Goal: Task Accomplishment & Management: Manage account settings

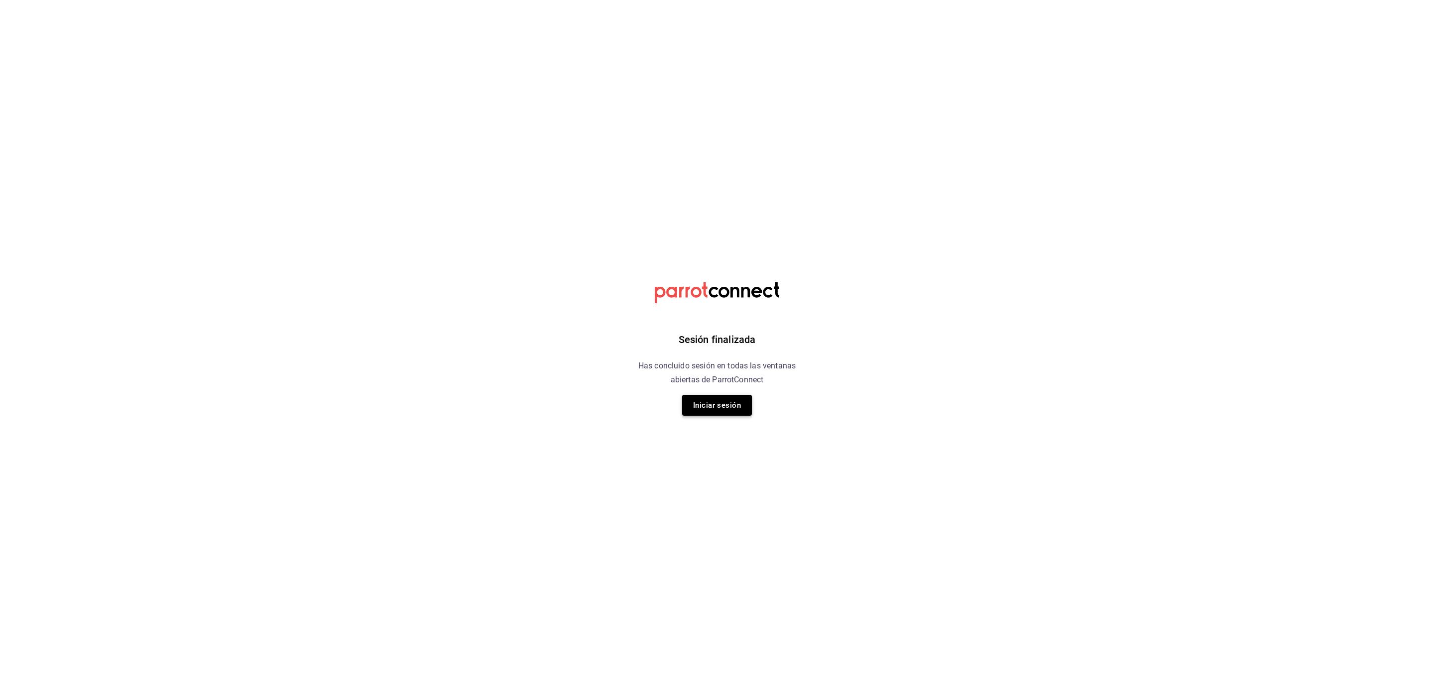
click at [700, 408] on button "Iniciar sesión" at bounding box center [717, 405] width 70 height 21
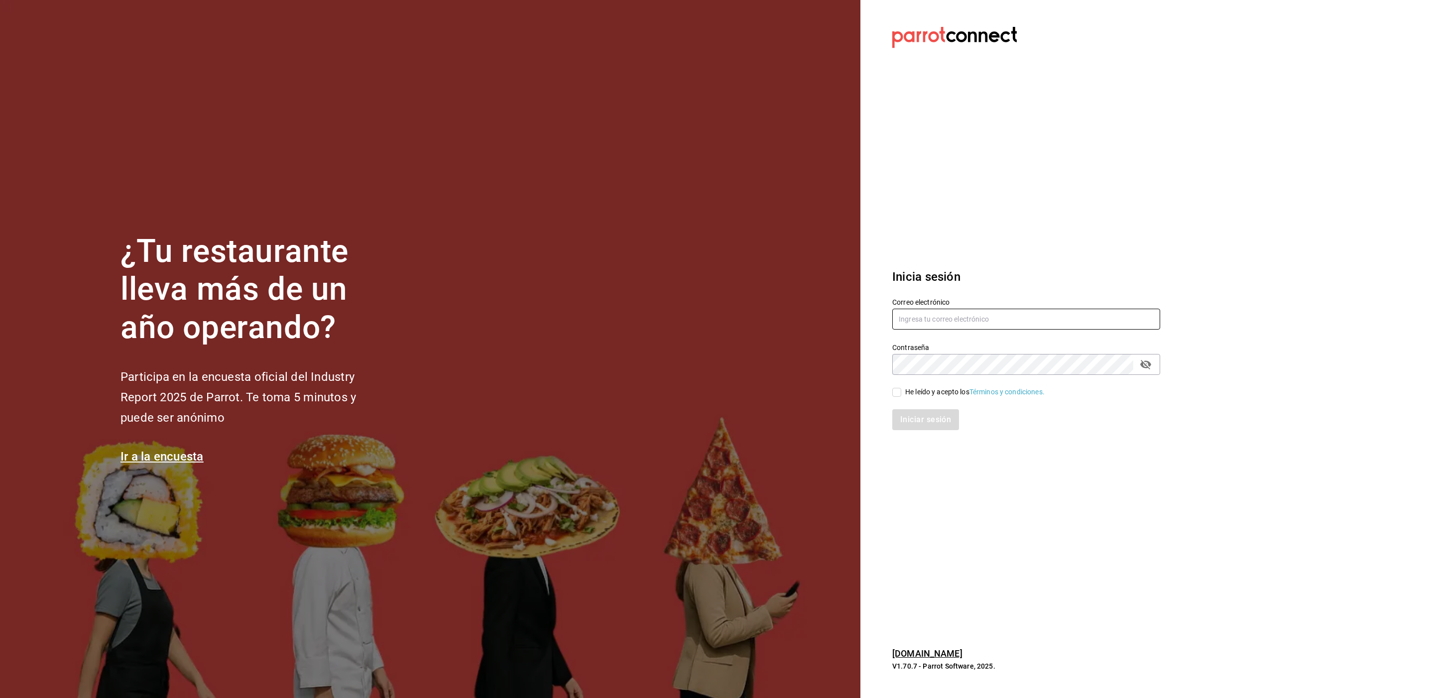
click at [925, 317] on input "text" at bounding box center [1026, 319] width 268 height 21
paste input "restaurante@maple.com"
click at [914, 317] on input "restaurante@maple.com" at bounding box center [1026, 319] width 268 height 21
type input "restaurante@maple.com"
click at [916, 393] on div "He leído y acepto los Términos y condiciones." at bounding box center [974, 392] width 139 height 10
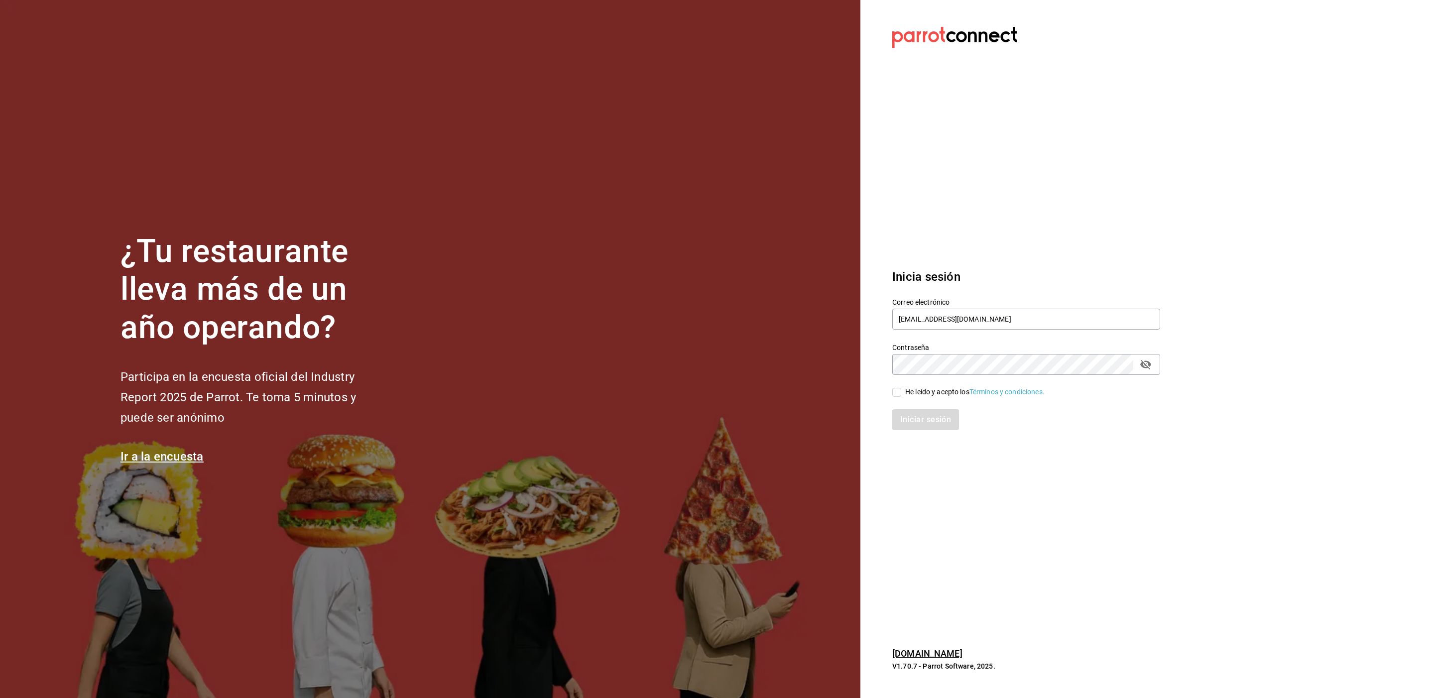
click at [901, 393] on input "He leído y acepto los Términos y condiciones." at bounding box center [896, 392] width 9 height 9
checkbox input "true"
click at [916, 412] on button "Iniciar sesión" at bounding box center [926, 419] width 68 height 21
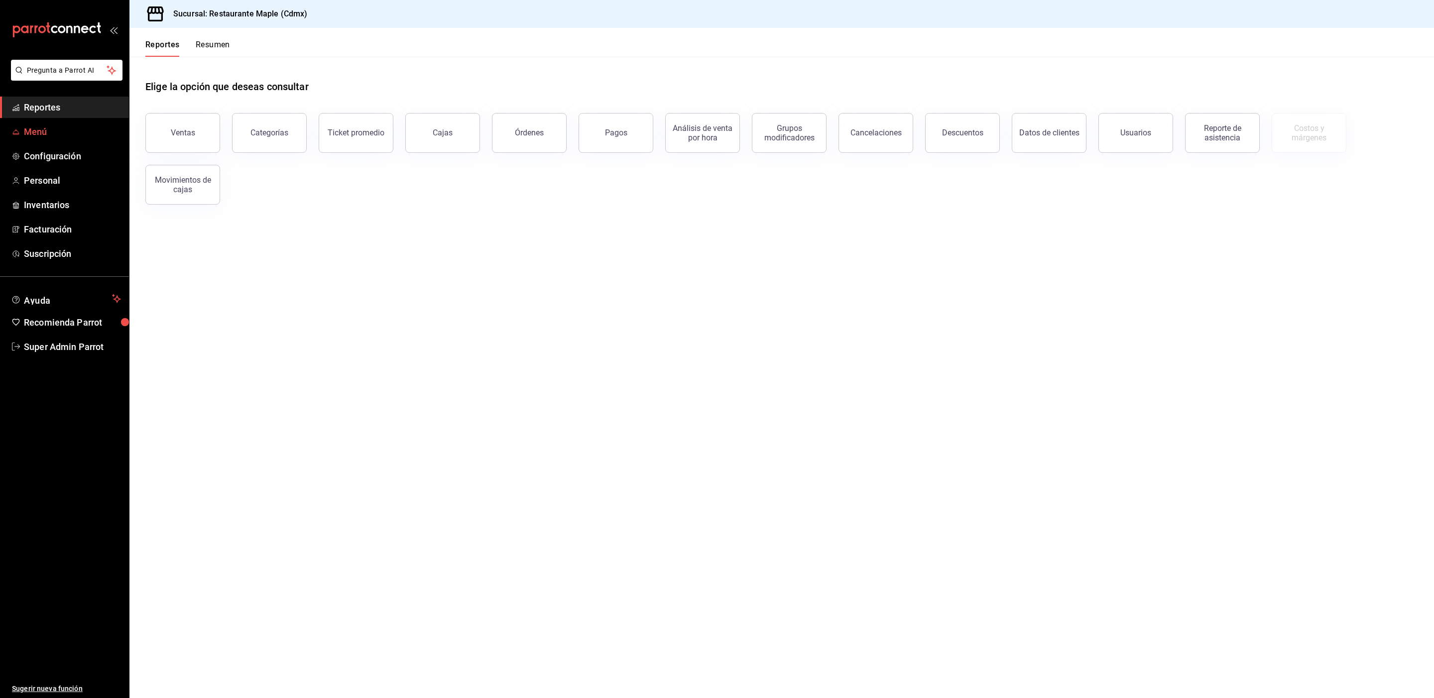
click at [24, 131] on span "Menú" at bounding box center [72, 131] width 97 height 13
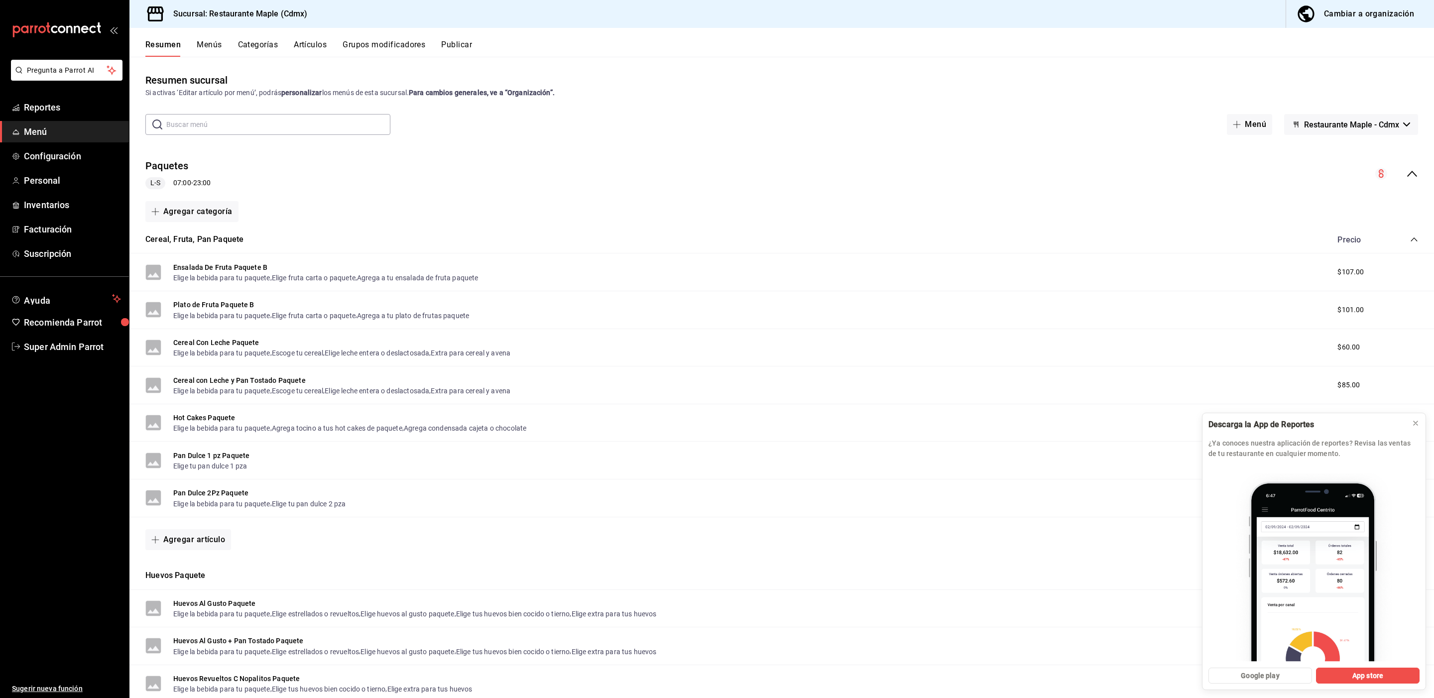
click at [1406, 168] on icon "collapse-menu-row" at bounding box center [1412, 174] width 12 height 12
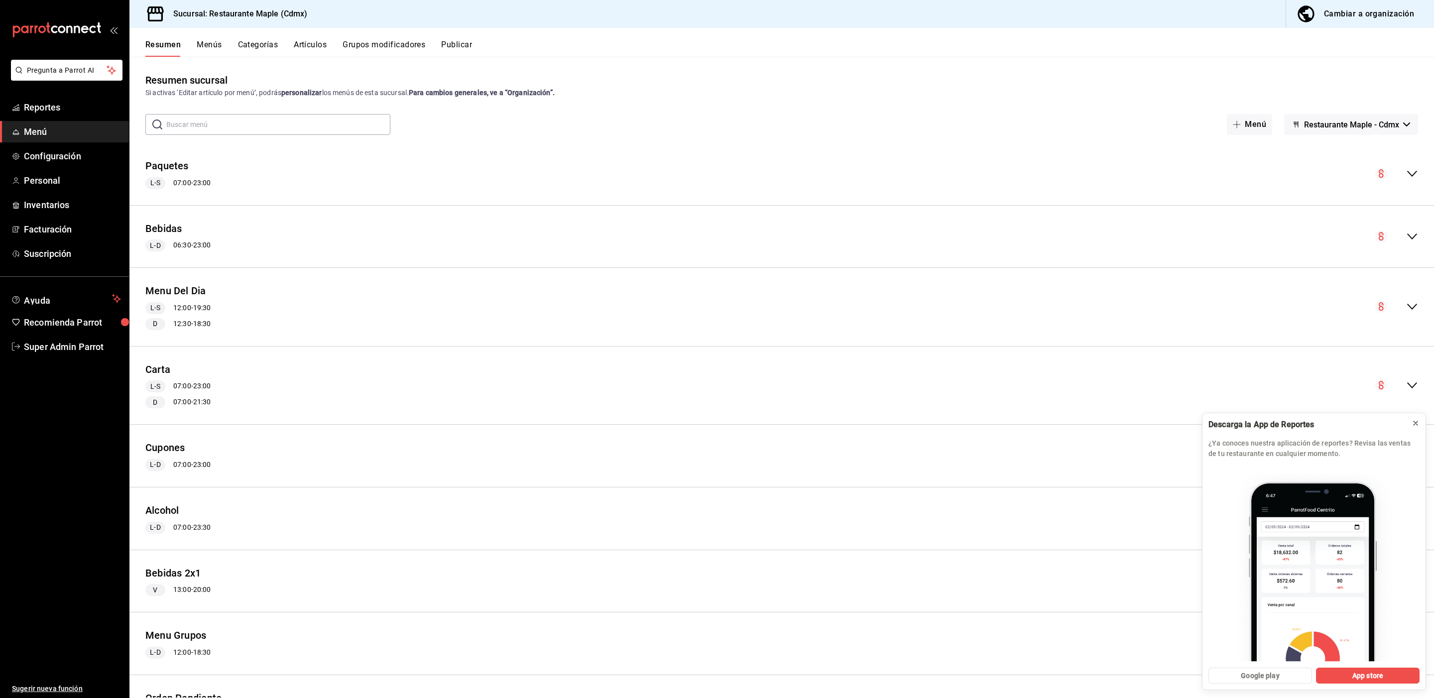
click at [1417, 425] on icon at bounding box center [1416, 423] width 4 height 4
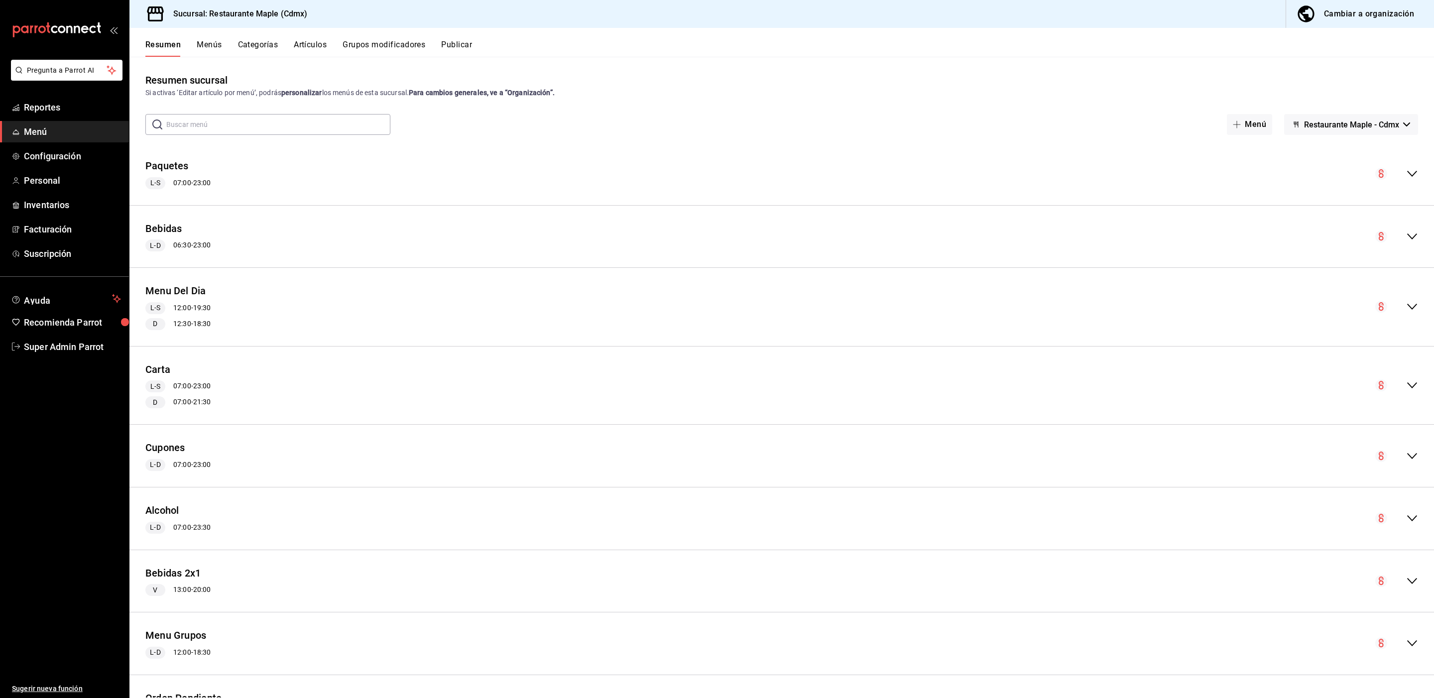
click at [240, 42] on button "Categorías" at bounding box center [258, 48] width 40 height 17
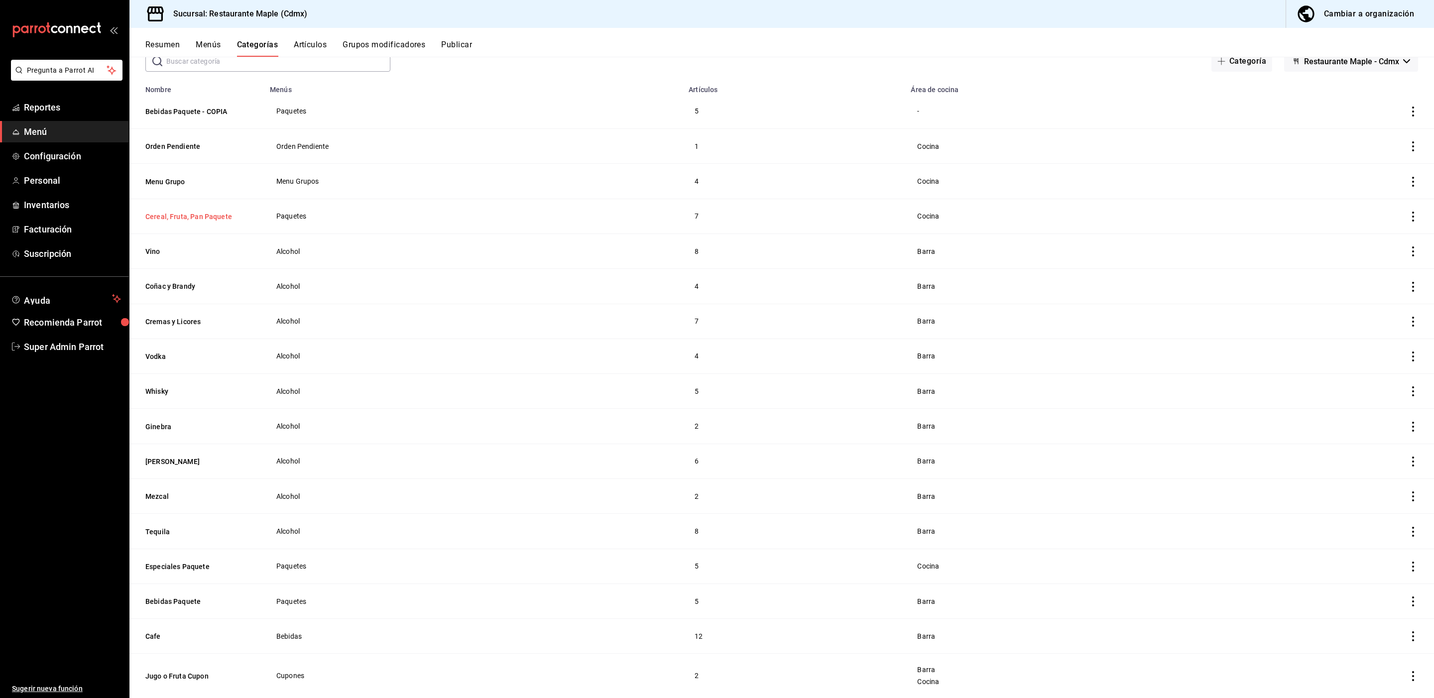
scroll to position [64, 0]
click at [198, 603] on button "Bebidas Paquete" at bounding box center [195, 601] width 100 height 10
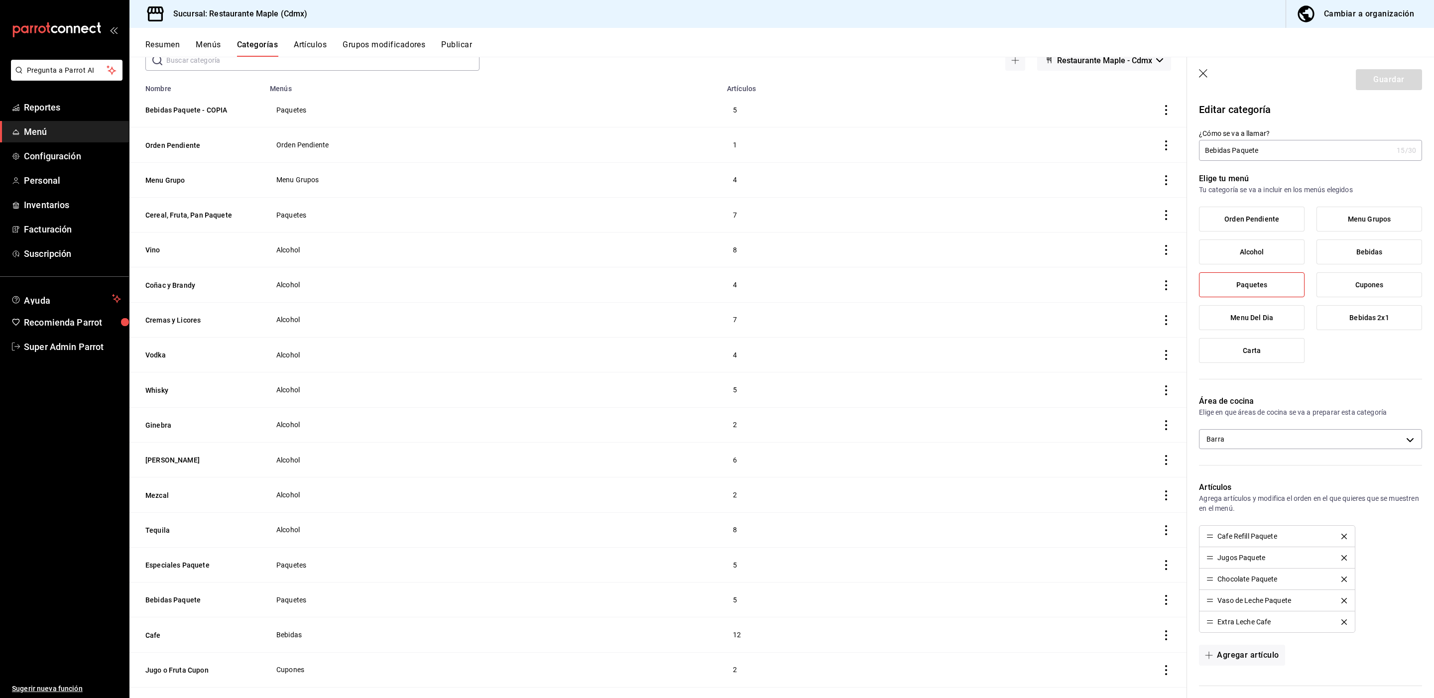
click at [200, 44] on button "Menús" at bounding box center [208, 48] width 25 height 17
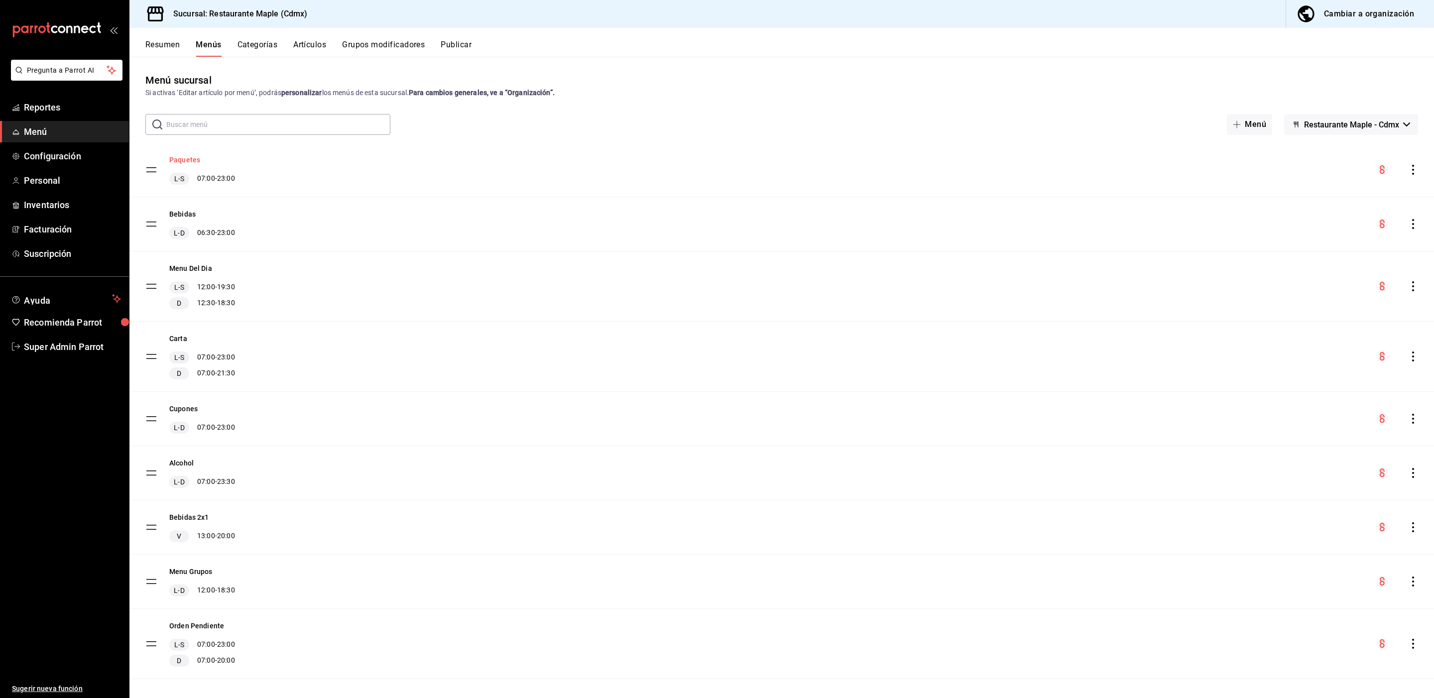
click at [190, 157] on button "Paquetes" at bounding box center [184, 160] width 31 height 10
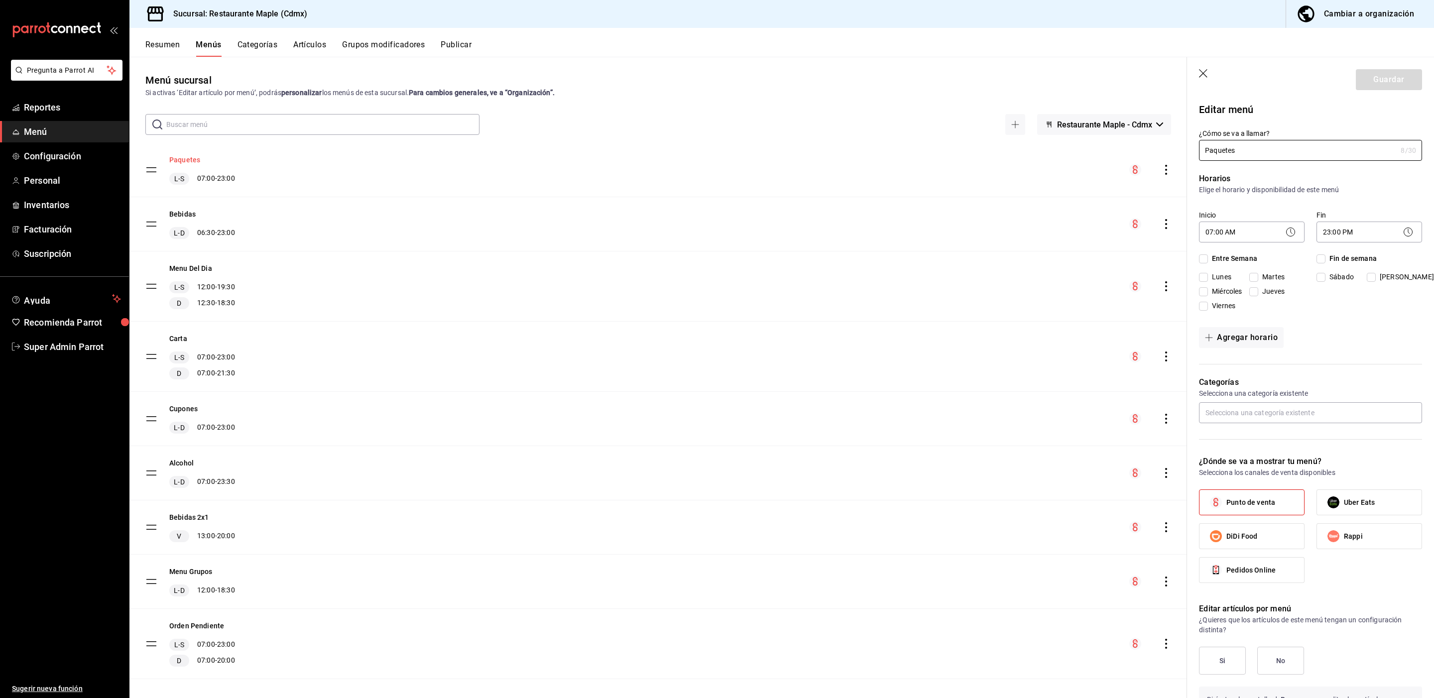
checkbox input "true"
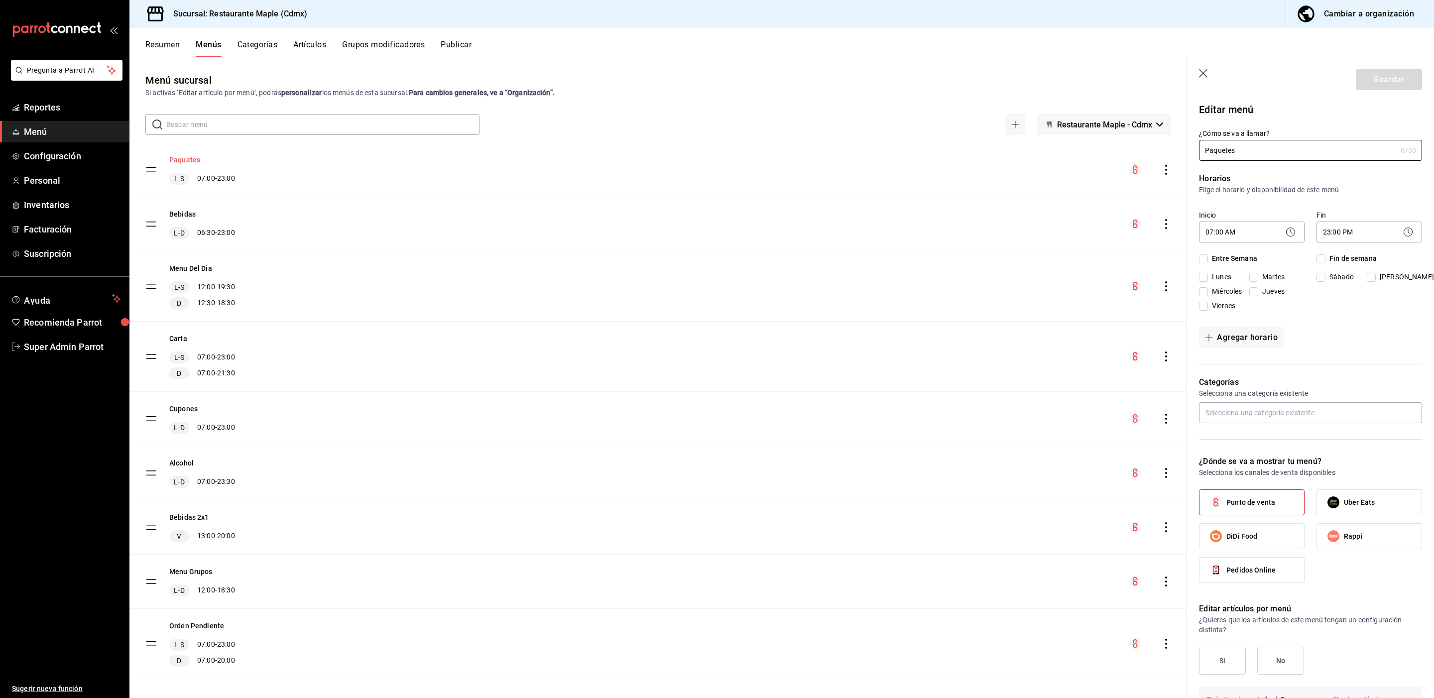
checkbox input "true"
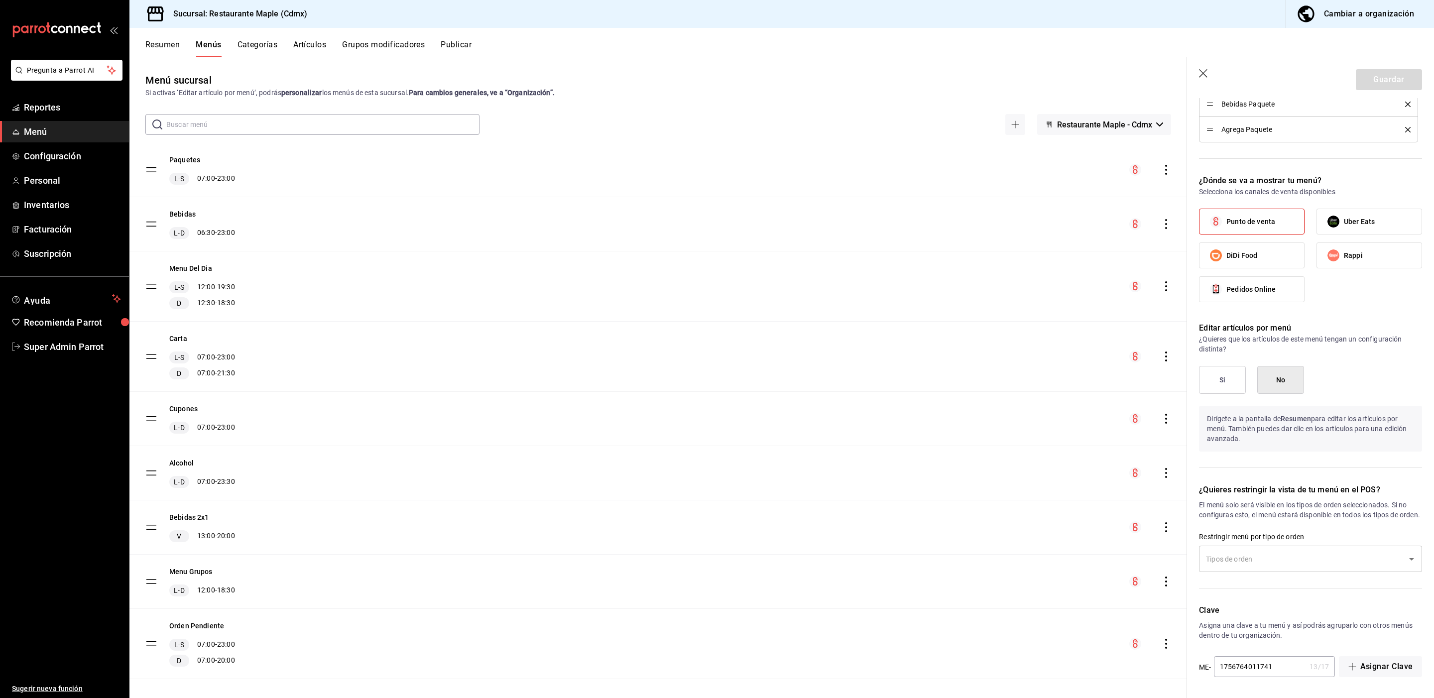
scroll to position [471, 0]
click at [1238, 394] on button "Si" at bounding box center [1222, 380] width 47 height 28
click at [1378, 74] on button "Guardar" at bounding box center [1389, 79] width 66 height 21
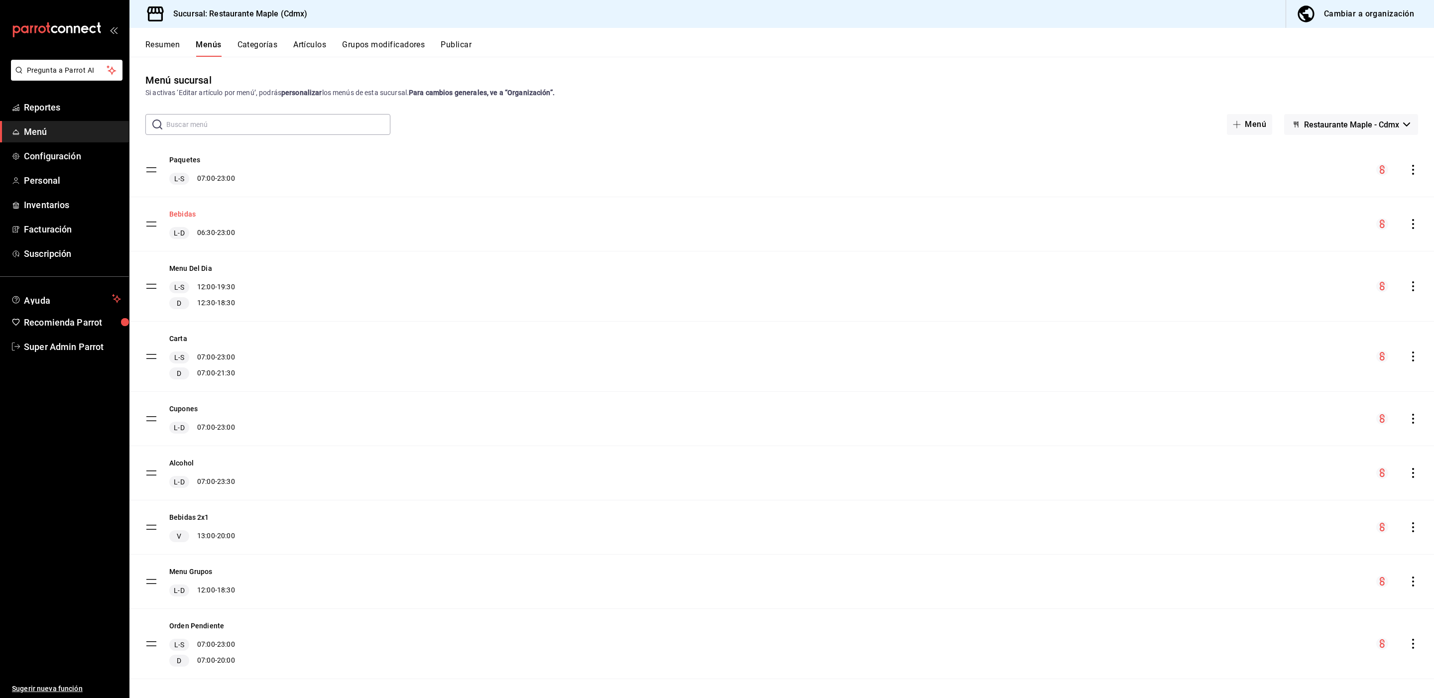
click at [186, 213] on button "Bebidas" at bounding box center [182, 214] width 26 height 10
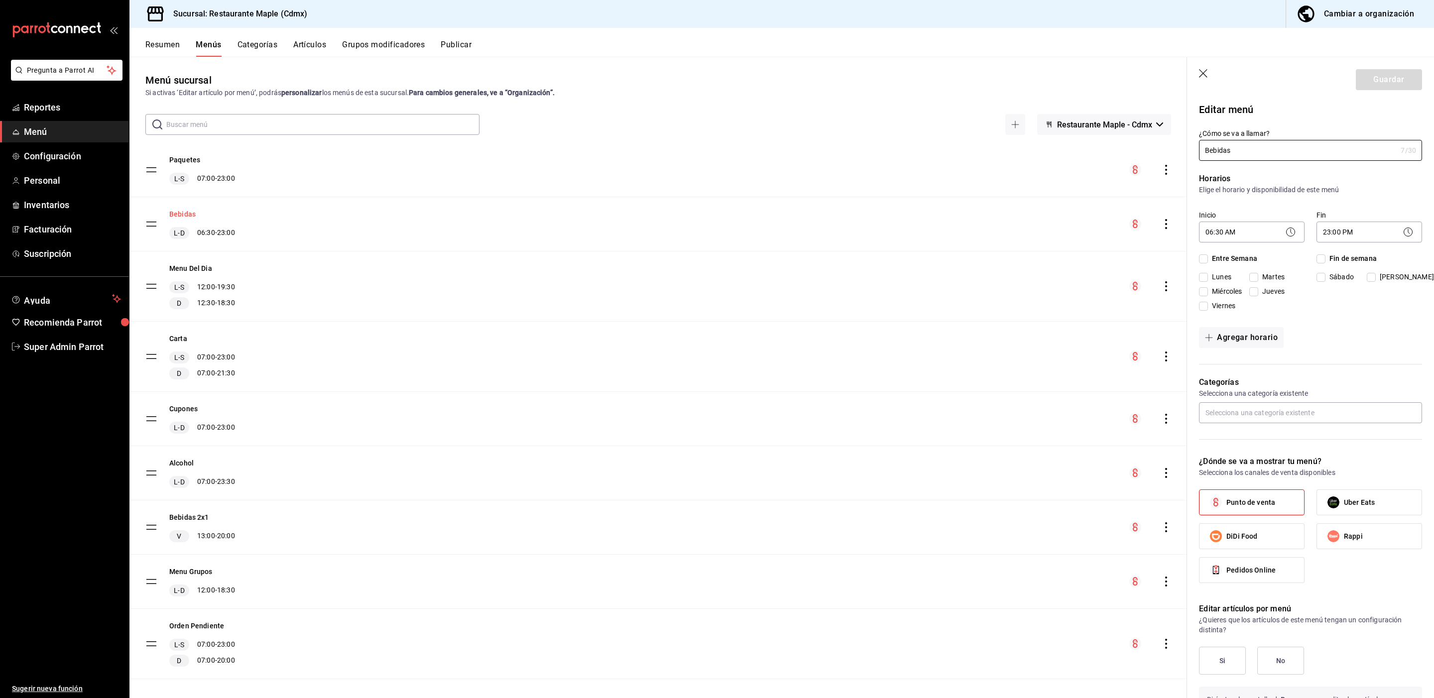
checkbox input "true"
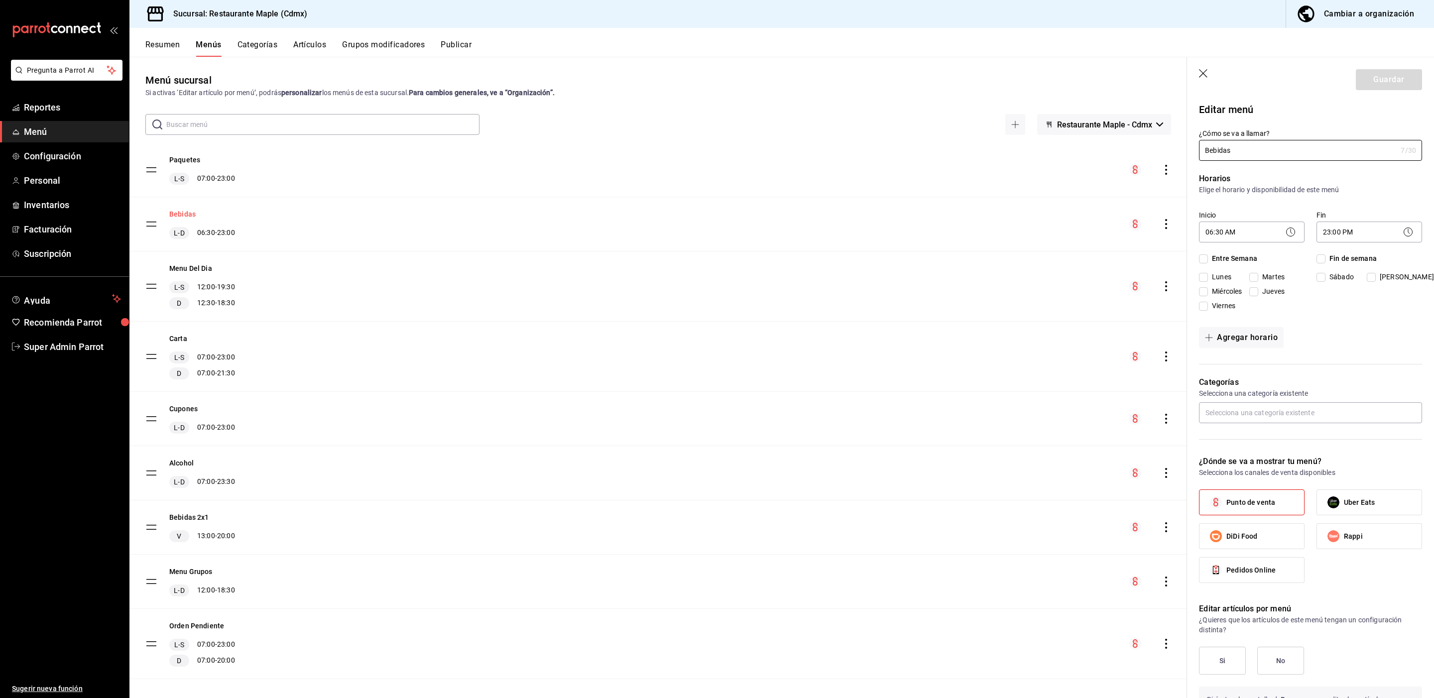
checkbox input "true"
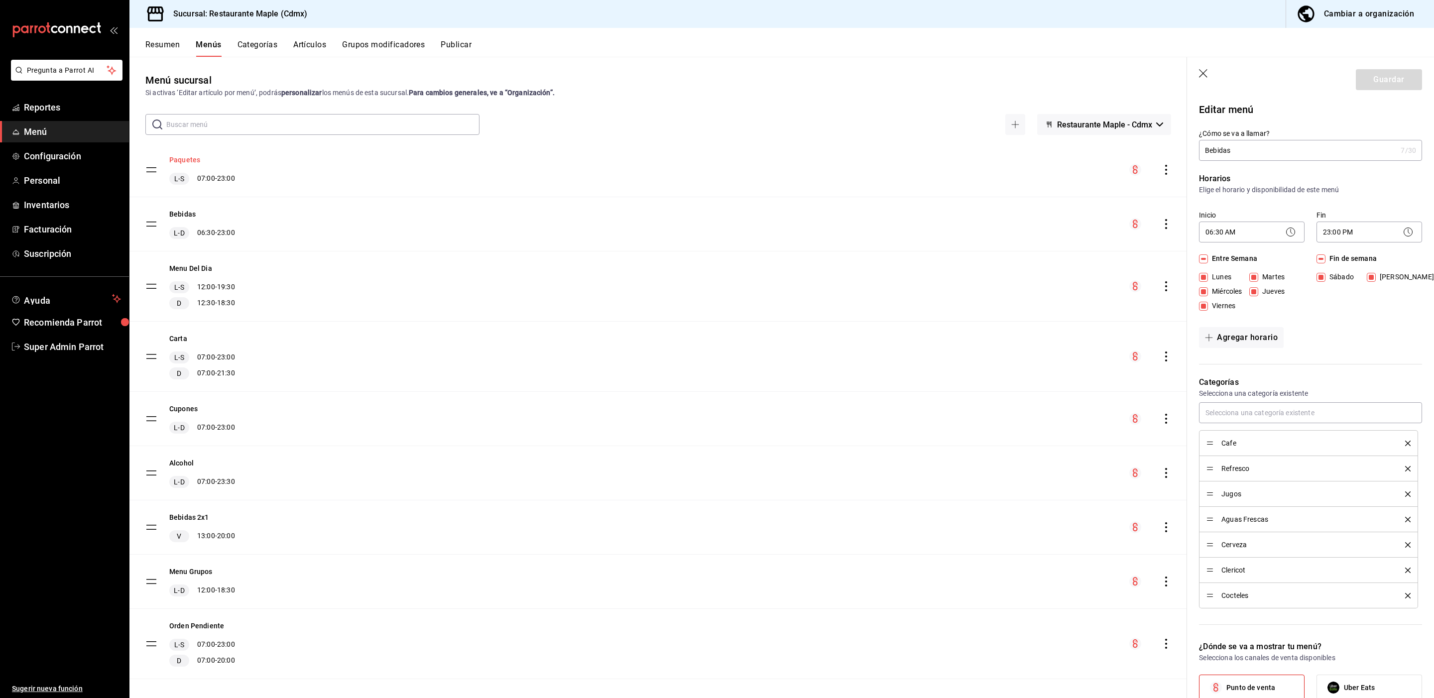
click at [190, 161] on button "Paquetes" at bounding box center [184, 160] width 31 height 10
checkbox input "false"
click at [175, 212] on button "Bebidas" at bounding box center [182, 214] width 26 height 10
checkbox input "true"
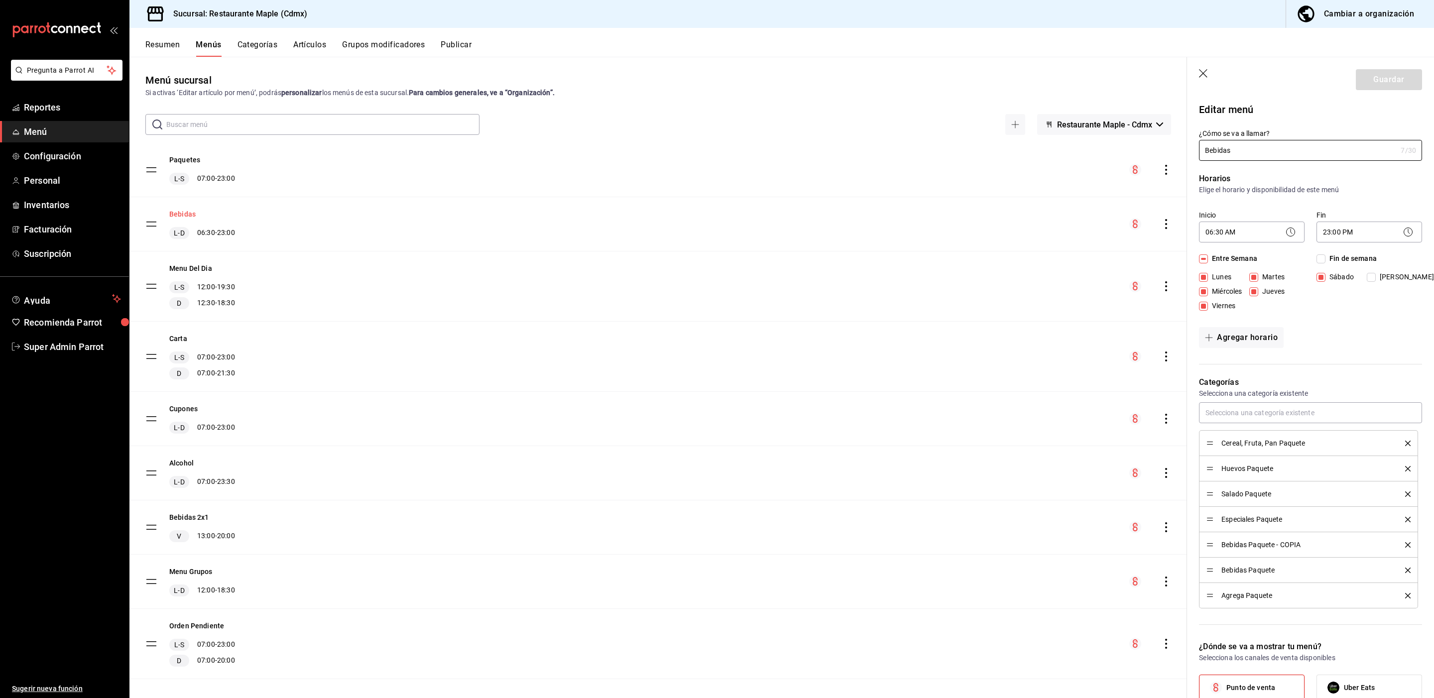
checkbox input "true"
click at [181, 268] on button "Menu Del Dia" at bounding box center [190, 268] width 43 height 10
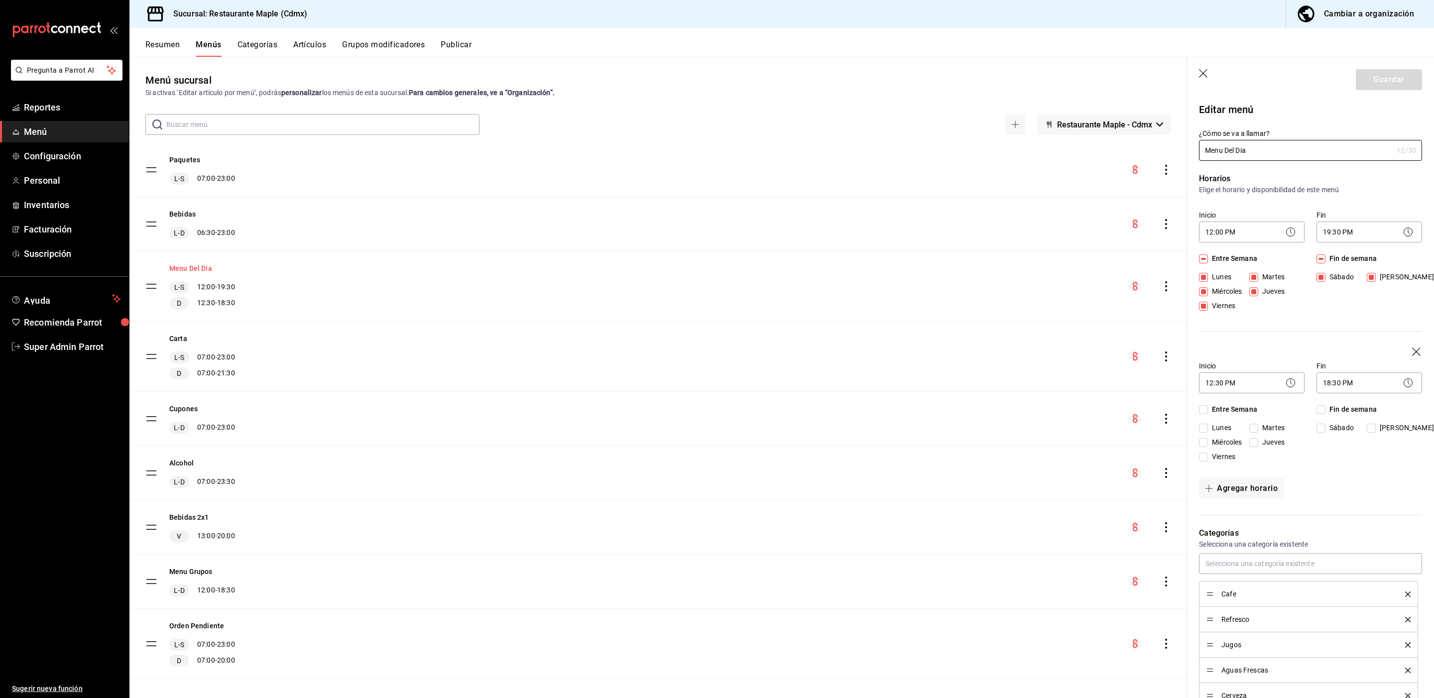
checkbox input "false"
checkbox input "true"
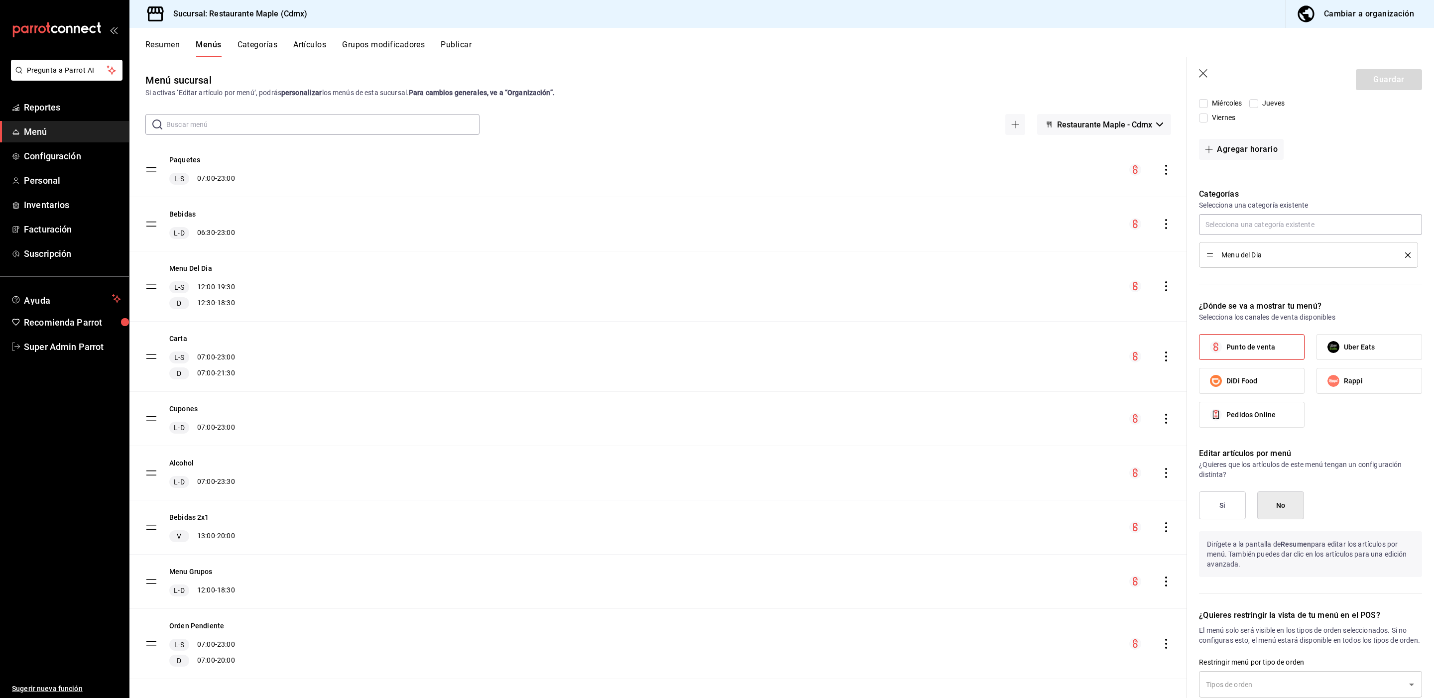
scroll to position [340, 0]
click at [260, 43] on button "Categorías" at bounding box center [258, 48] width 40 height 17
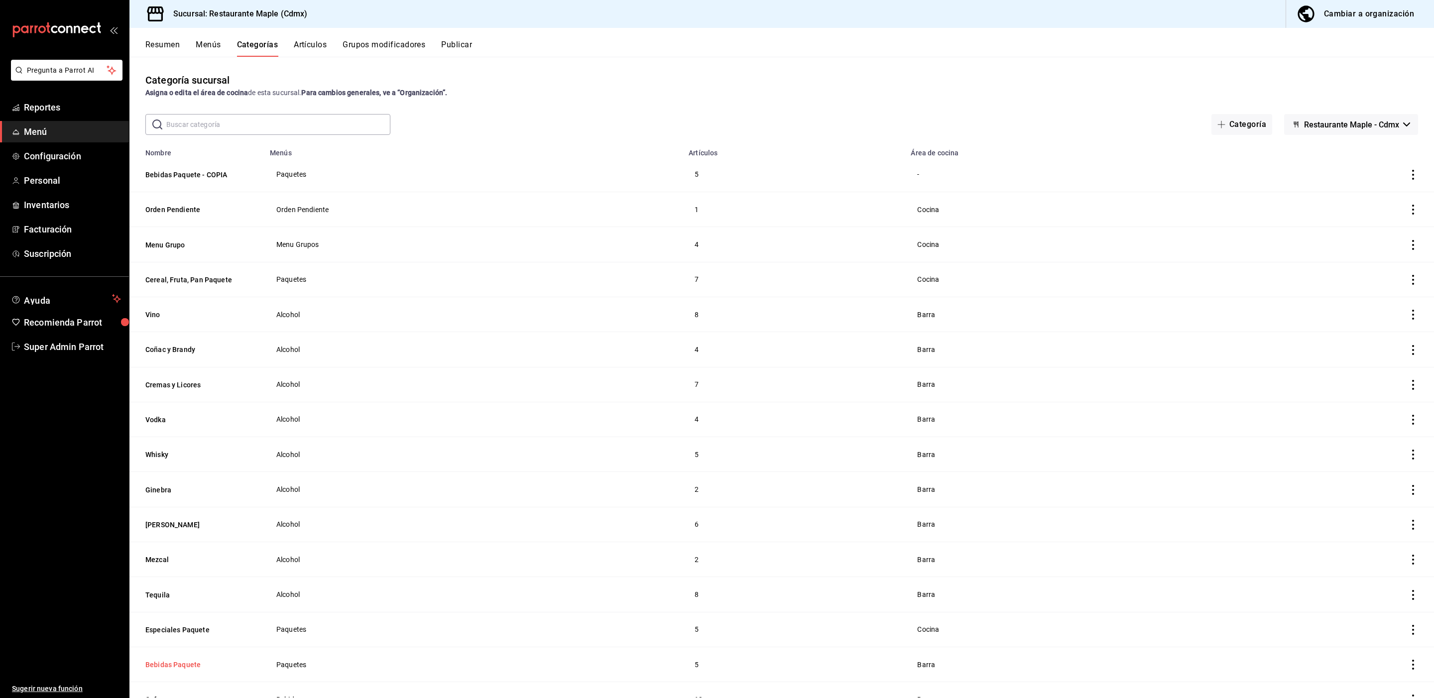
click at [164, 663] on button "Bebidas Paquete" at bounding box center [195, 665] width 100 height 10
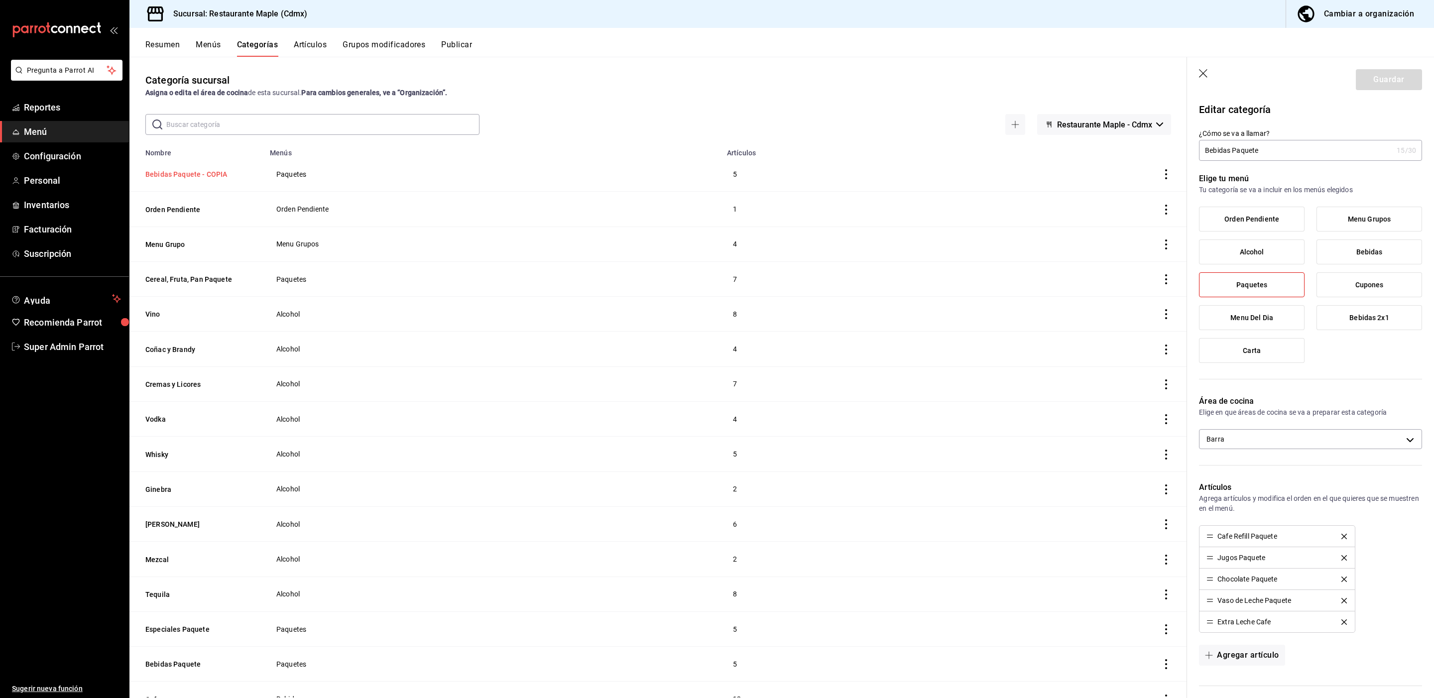
click at [211, 172] on button "Bebidas Paquete - COPIA" at bounding box center [195, 174] width 100 height 10
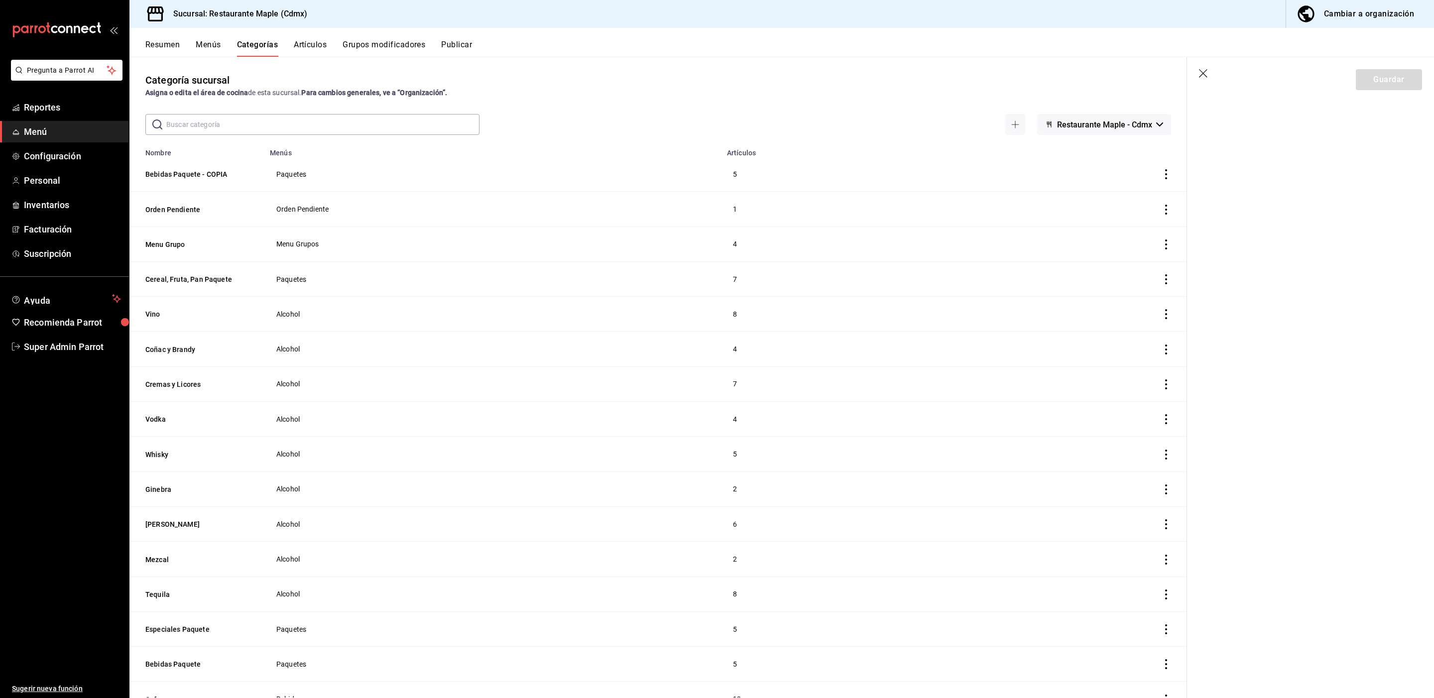
click at [1203, 76] on icon "button" at bounding box center [1204, 74] width 10 height 10
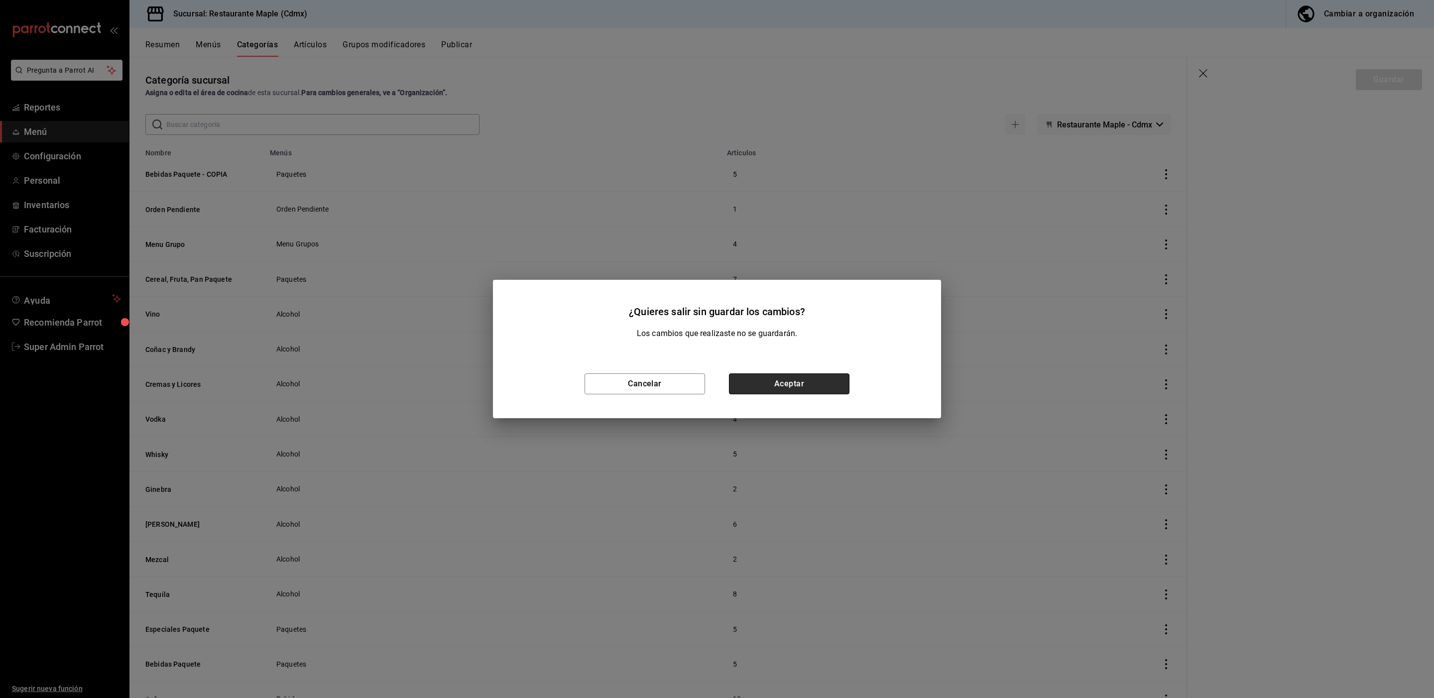
click at [838, 383] on button "Aceptar" at bounding box center [789, 383] width 121 height 21
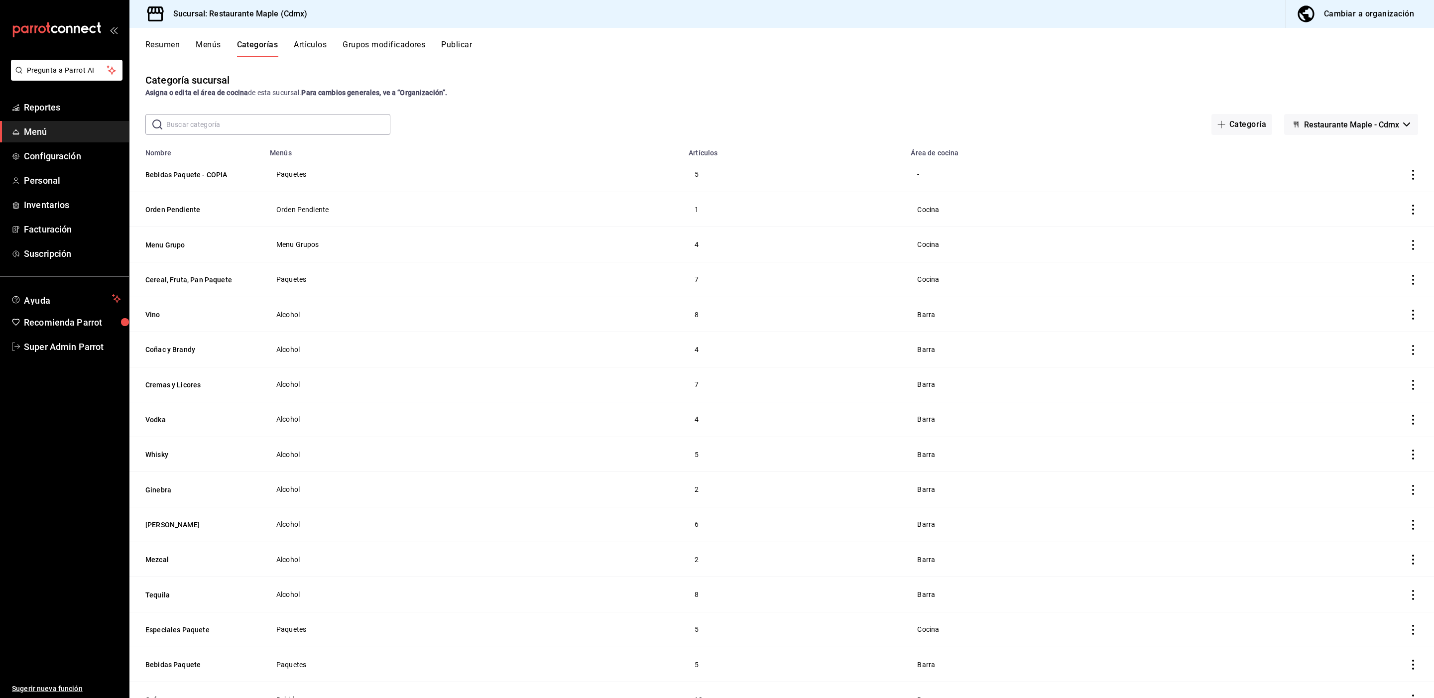
click at [214, 45] on button "Menús" at bounding box center [208, 48] width 25 height 17
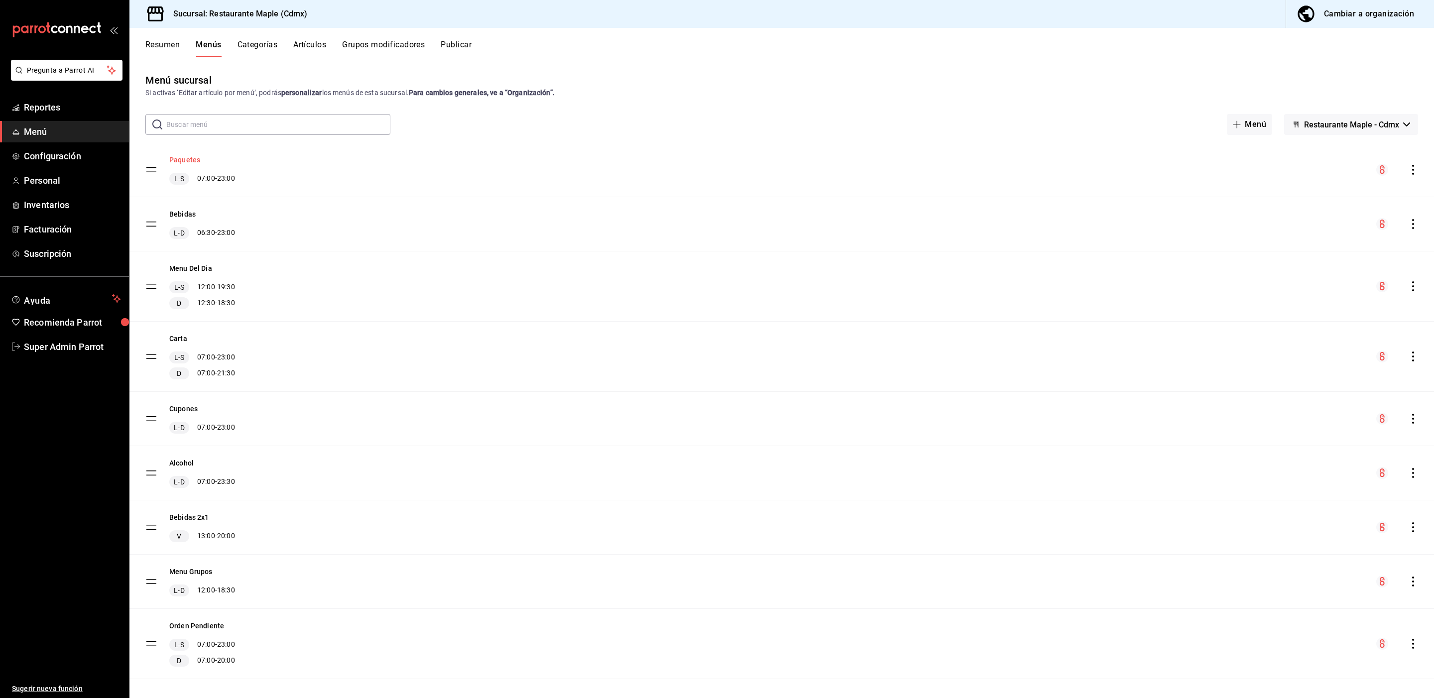
click at [187, 155] on button "Paquetes" at bounding box center [184, 160] width 31 height 10
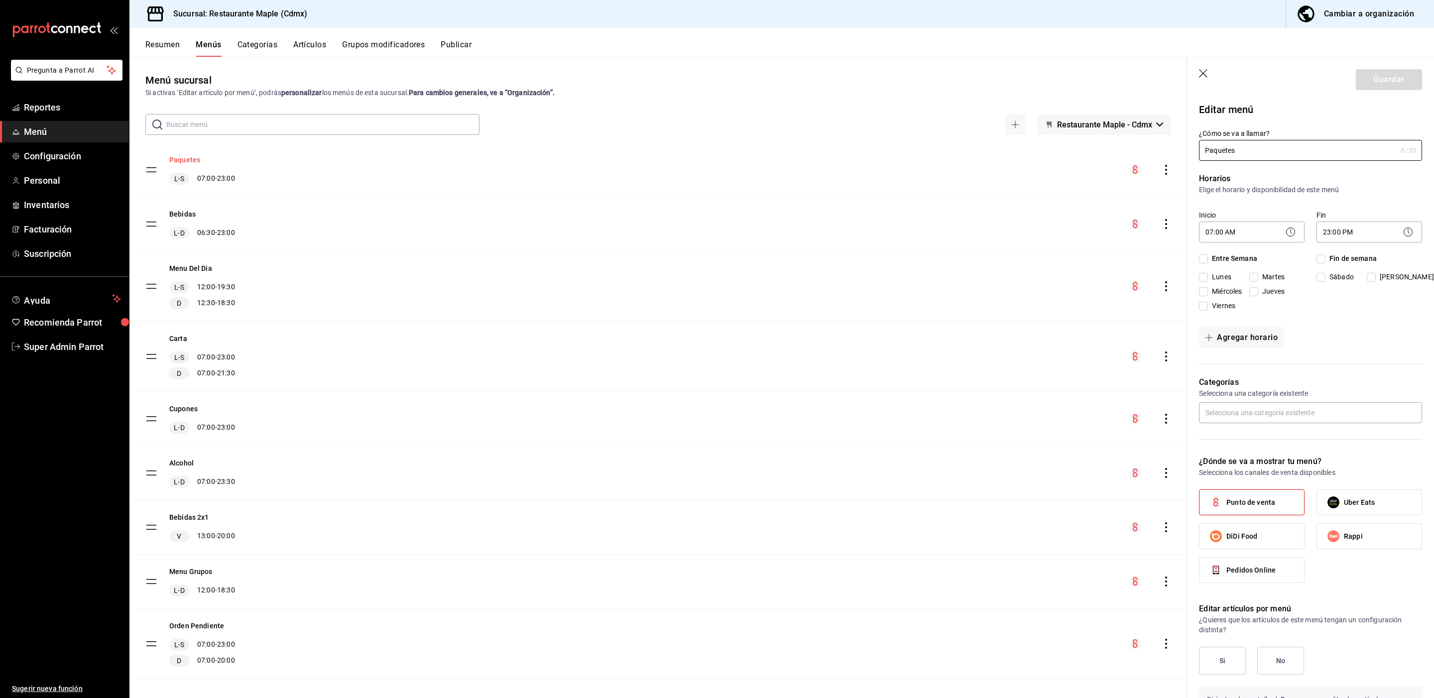
checkbox input "true"
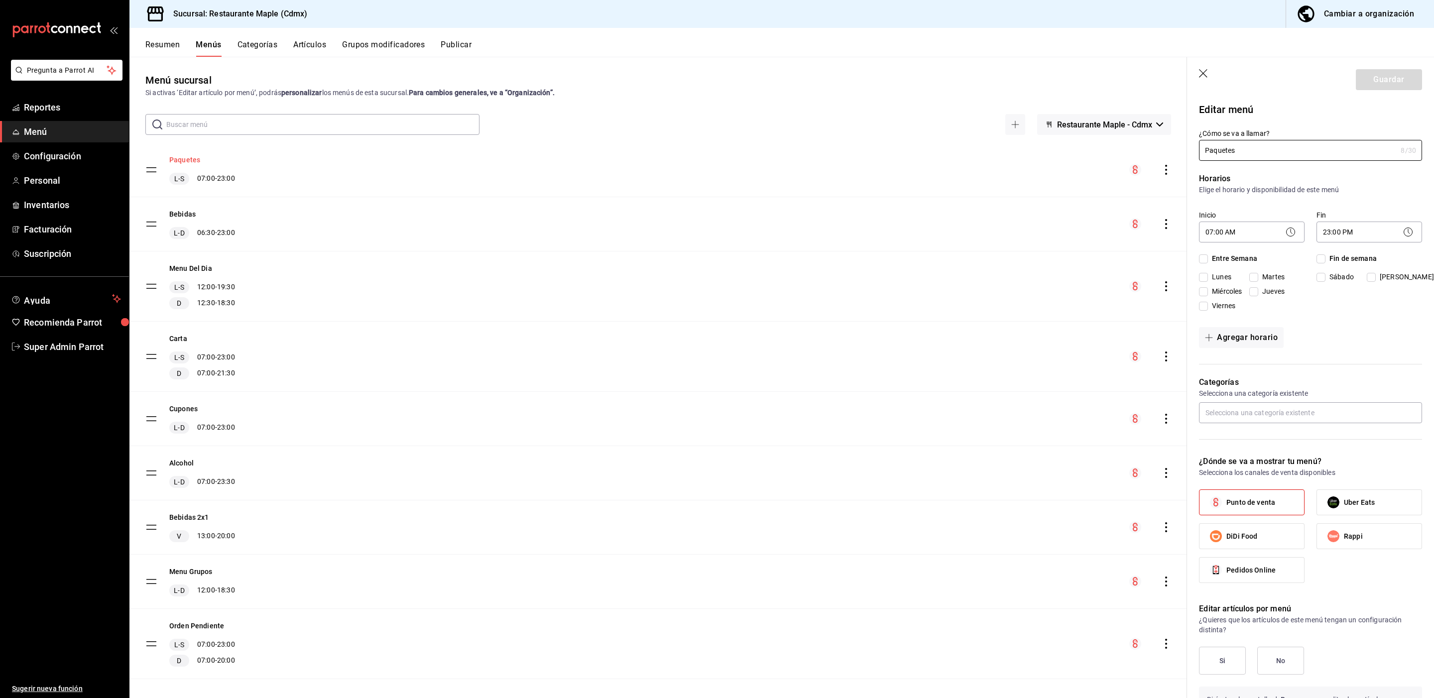
checkbox input "true"
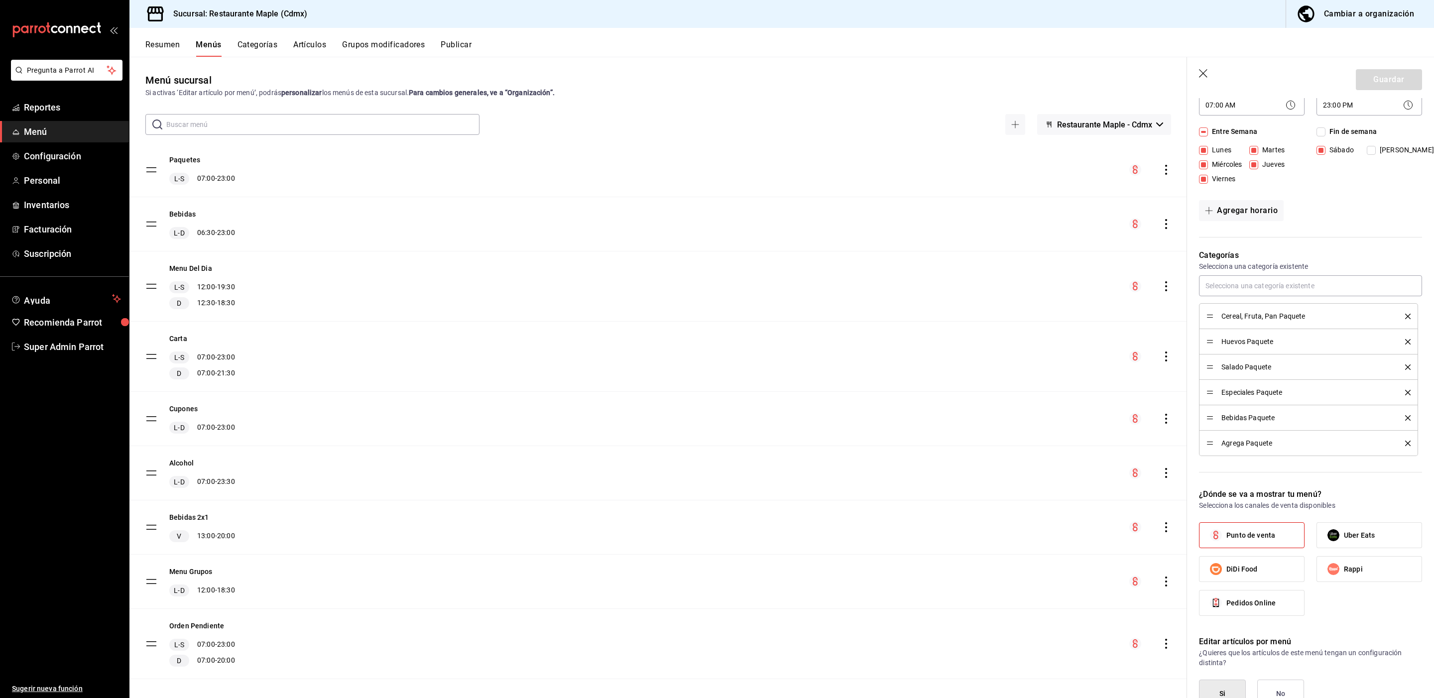
scroll to position [126, 0]
drag, startPoint x: 319, startPoint y: 9, endPoint x: 211, endPoint y: 14, distance: 107.7
click at [211, 14] on div "Sucursal: Restaurante Maple (Cdmx) Cambiar a organización" at bounding box center [781, 14] width 1305 height 28
copy h3 "Restaurante Maple (Cdmx)"
click at [63, 345] on span "Super Admin Parrot" at bounding box center [72, 346] width 97 height 13
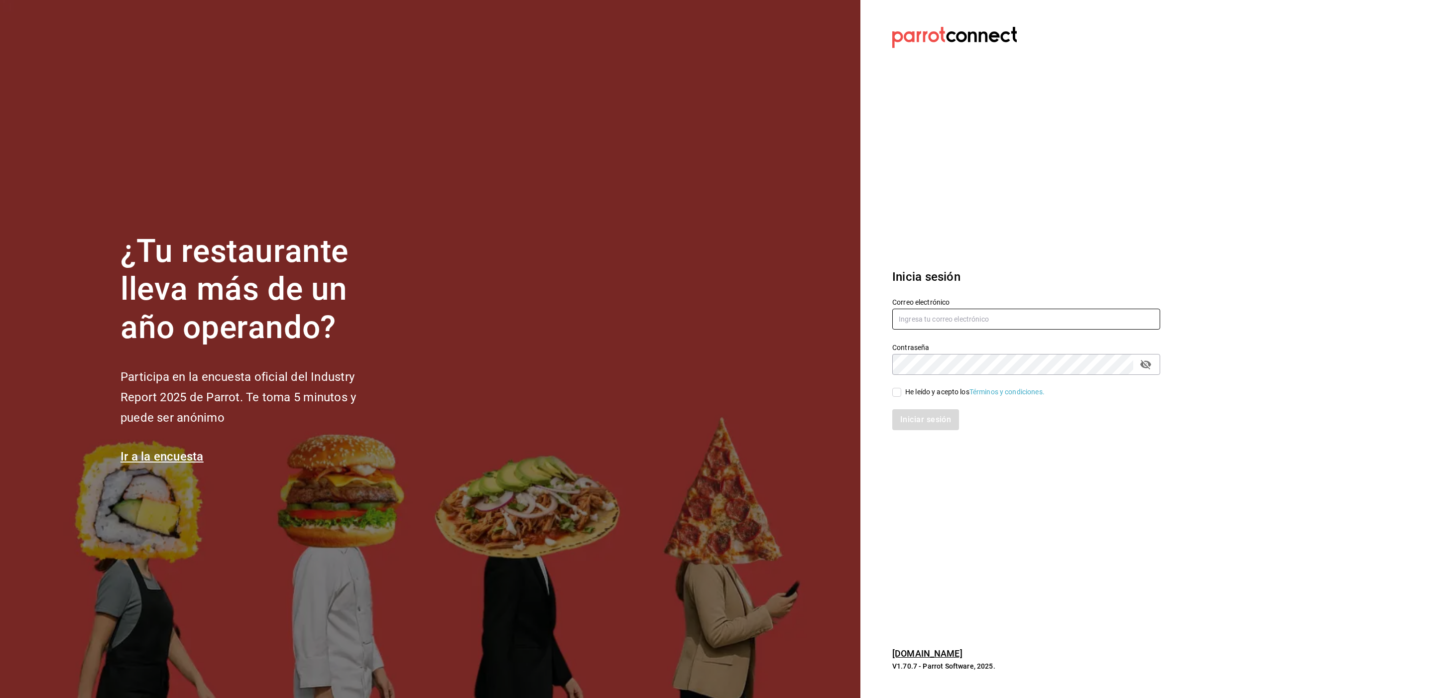
click at [916, 317] on input "text" at bounding box center [1026, 319] width 268 height 21
paste input "[EMAIL_ADDRESS][PERSON_NAME][DOMAIN_NAME]"
type input "[EMAIL_ADDRESS][PERSON_NAME][DOMAIN_NAME]"
click at [898, 399] on div "Iniciar sesión" at bounding box center [1020, 413] width 280 height 33
drag, startPoint x: 898, startPoint y: 398, endPoint x: 898, endPoint y: 392, distance: 6.0
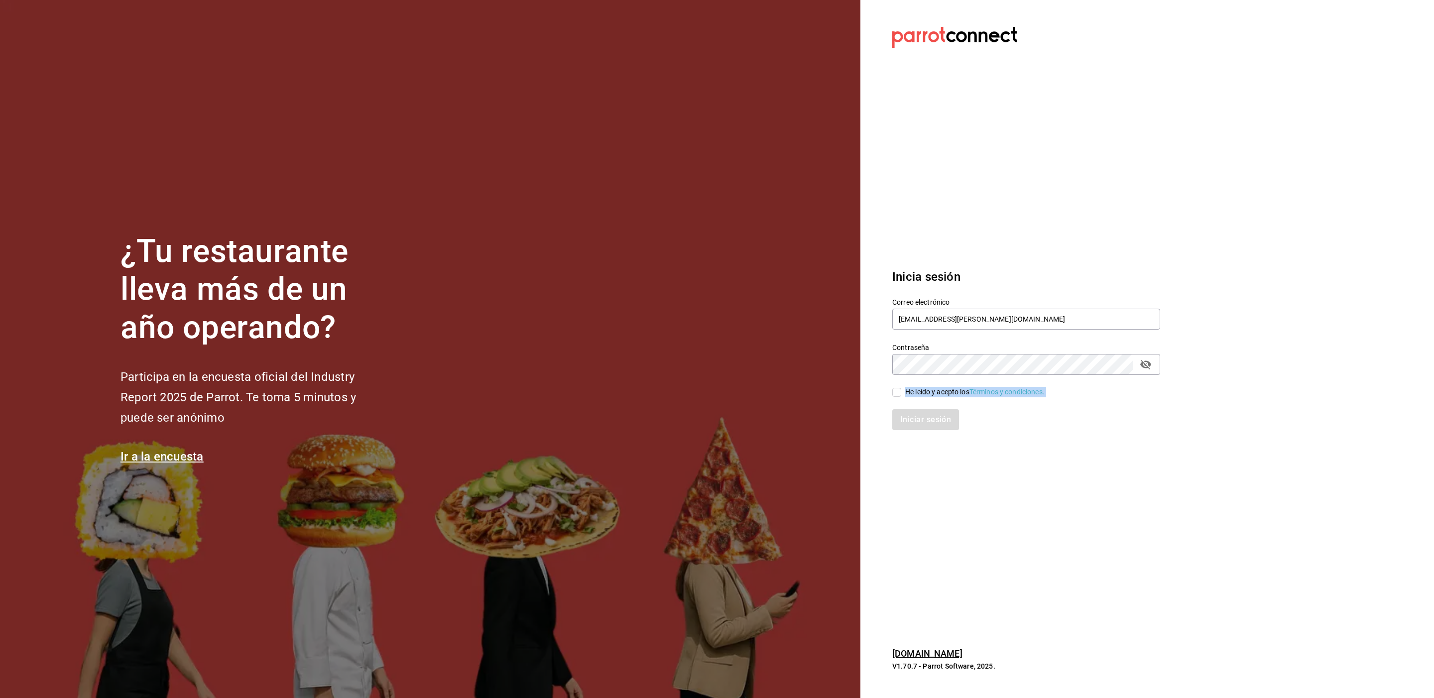
click at [898, 392] on div "Correo electrónico [EMAIL_ADDRESS][PERSON_NAME][DOMAIN_NAME] Contraseña Contras…" at bounding box center [1020, 358] width 280 height 145
click at [898, 392] on input "He leído y acepto los Términos y condiciones." at bounding box center [896, 392] width 9 height 9
checkbox input "true"
click at [908, 417] on button "Iniciar sesión" at bounding box center [926, 419] width 68 height 21
